Goal: Task Accomplishment & Management: Complete application form

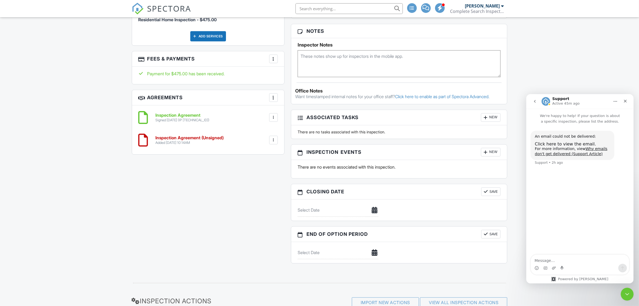
click at [216, 138] on h6 "Inspection Agreement (Unsigned)" at bounding box center [190, 137] width 68 height 5
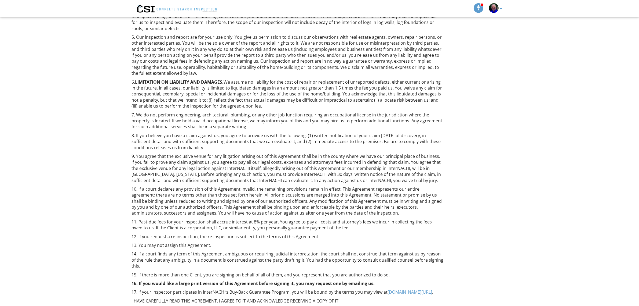
scroll to position [277, 0]
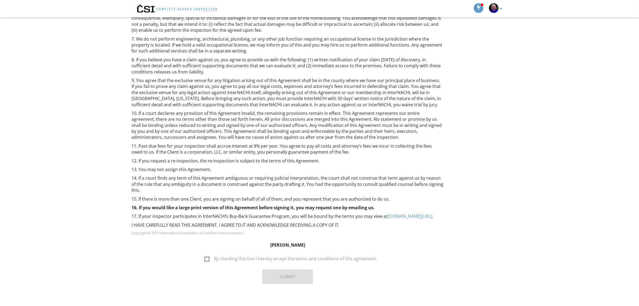
click at [208, 256] on label "By checking this box I hereby accept the terms and conditions of this agreement." at bounding box center [291, 259] width 173 height 7
click at [205, 254] on input "By checking this box I hereby accept the terms and conditions of this agreement." at bounding box center [202, 255] width 3 height 3
checkbox input "true"
click at [275, 271] on button "Submit" at bounding box center [287, 276] width 51 height 15
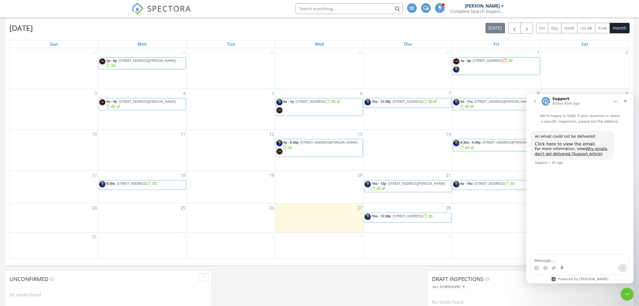
scroll to position [201, 0]
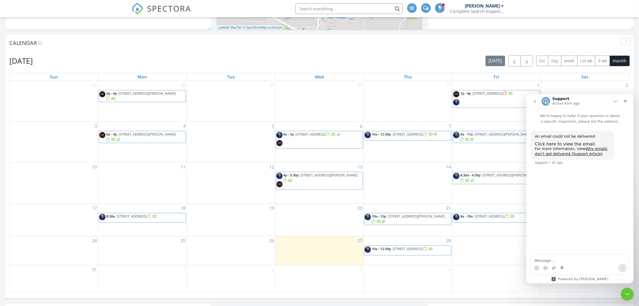
click at [549, 260] on textarea "Message…" at bounding box center [580, 258] width 98 height 9
type textarea "I had the wrong email address. All is good now."
click at [626, 101] on icon "Close" at bounding box center [625, 100] width 3 height 3
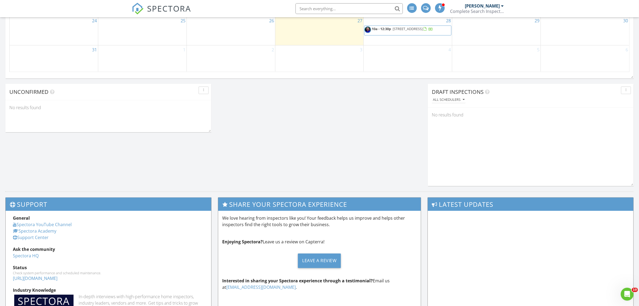
scroll to position [302, 0]
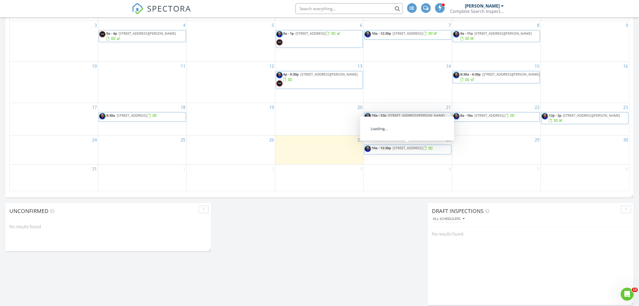
drag, startPoint x: 403, startPoint y: 154, endPoint x: 408, endPoint y: 145, distance: 9.9
click at [408, 145] on span "6820 Mahogany Dr, Galena 43021" at bounding box center [408, 147] width 30 height 5
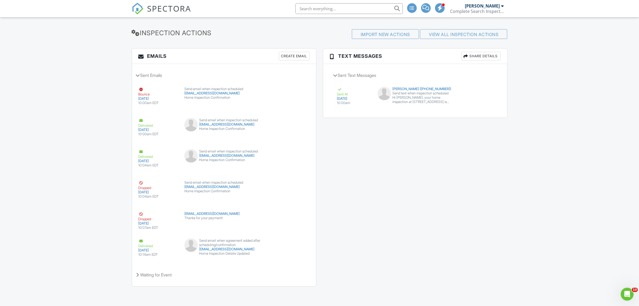
drag, startPoint x: 140, startPoint y: 89, endPoint x: 98, endPoint y: 90, distance: 41.9
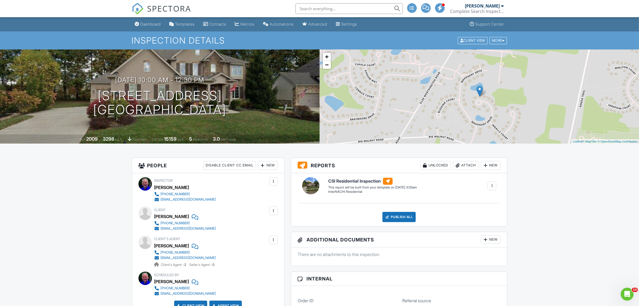
click at [318, 8] on input "text" at bounding box center [349, 8] width 107 height 11
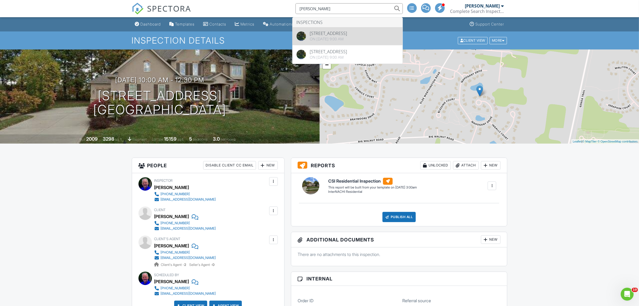
type input "larson"
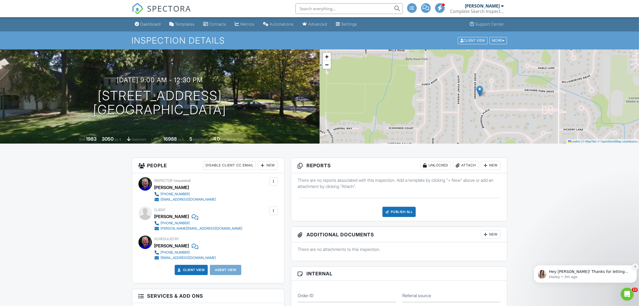
click at [635, 266] on icon "Dismiss notification" at bounding box center [635, 266] width 2 height 2
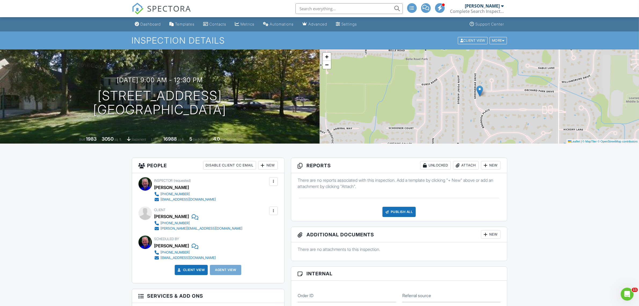
click at [151, 22] on div "Dashboard" at bounding box center [151, 24] width 20 height 5
